Goal: Book appointment/travel/reservation

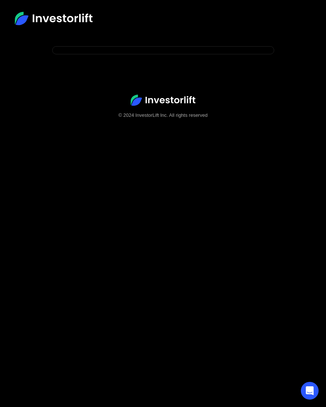
click at [204, 172] on body "© 2024 InvestorLift Inc. All rights reserved" at bounding box center [163, 249] width 326 height 407
